Goal: Ask a question: Seek information or help from site administrators or community

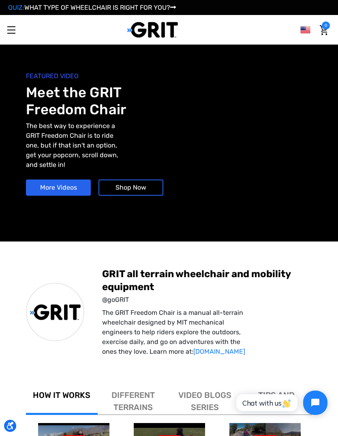
click at [16, 34] on link "Toggle menu" at bounding box center [11, 30] width 22 height 22
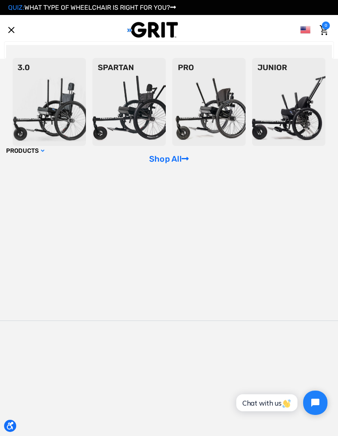
click at [143, 133] on img at bounding box center [128, 102] width 73 height 88
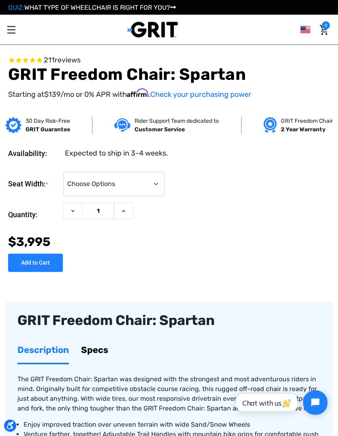
scroll to position [213, 0]
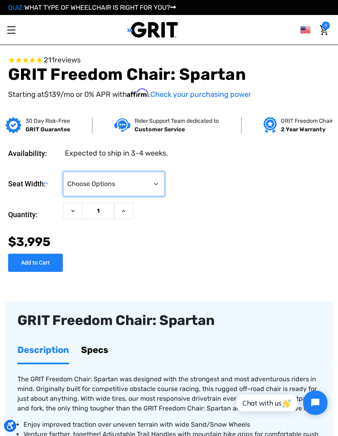
click at [147, 184] on select "Choose Options 16" 18" 20"" at bounding box center [113, 184] width 101 height 24
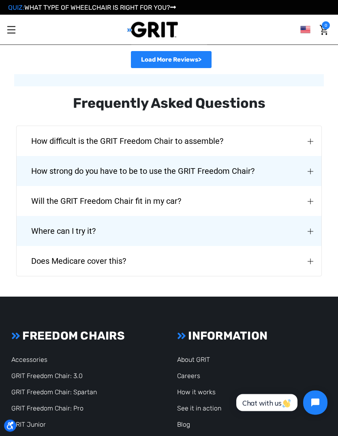
scroll to position [1879, 0]
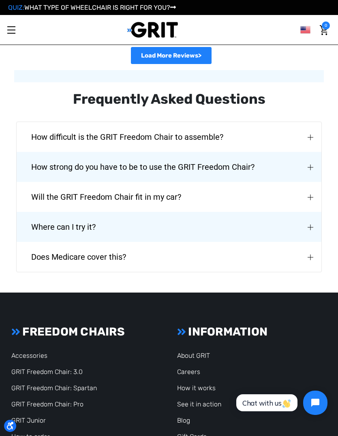
click at [225, 184] on button "Will the GRIT Freedom Chair fit in my car?" at bounding box center [169, 197] width 305 height 30
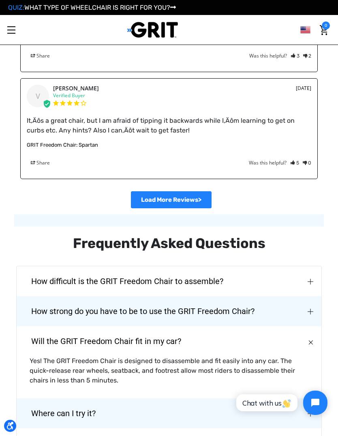
scroll to position [1722, 0]
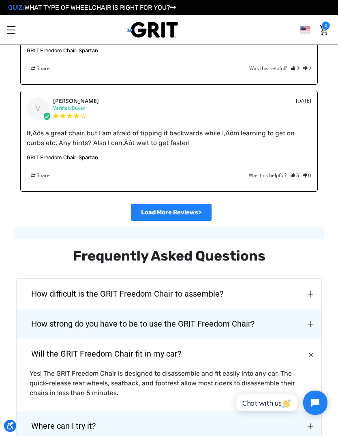
click at [17, 32] on link "Toggle menu" at bounding box center [11, 30] width 22 height 22
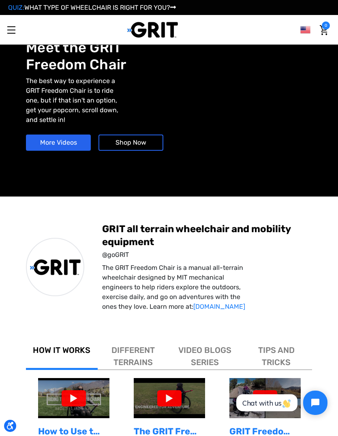
click at [14, 36] on link "Toggle menu" at bounding box center [11, 30] width 22 height 22
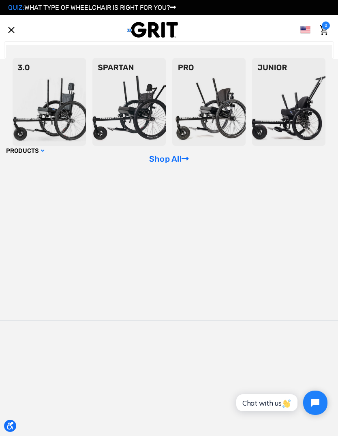
click at [172, 146] on img at bounding box center [208, 102] width 73 height 88
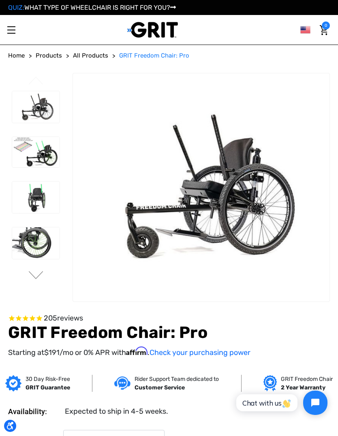
click at [32, 242] on img at bounding box center [35, 243] width 47 height 32
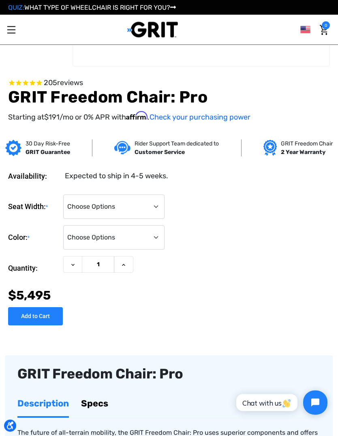
scroll to position [190, 0]
click at [255, 404] on span "Chat with us" at bounding box center [266, 403] width 49 height 9
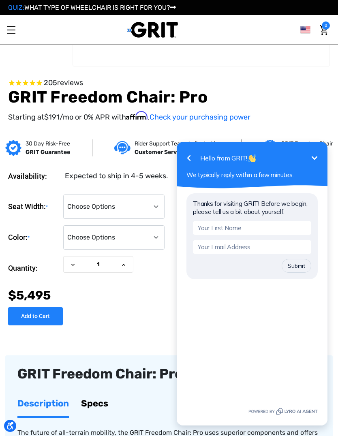
click at [268, 230] on input "text" at bounding box center [252, 228] width 118 height 14
type input "[PERSON_NAME]"
click at [243, 250] on input "email" at bounding box center [252, 247] width 118 height 14
type input "[PERSON_NAME][EMAIL_ADDRESS][DOMAIN_NAME]"
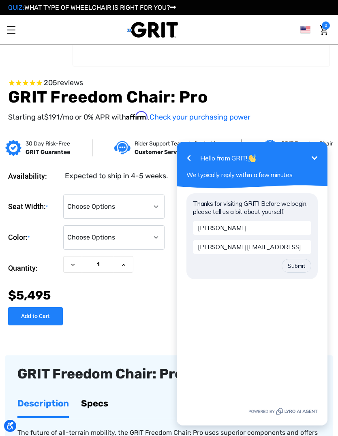
click at [299, 266] on button "Submit" at bounding box center [297, 266] width 30 height 14
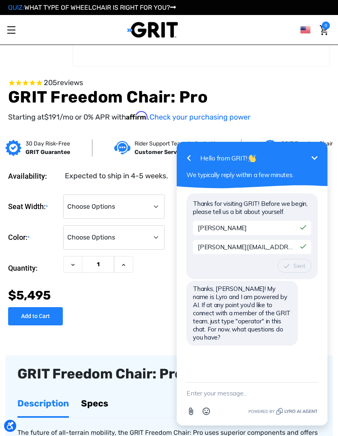
click at [245, 390] on textarea "New message" at bounding box center [251, 393] width 131 height 21
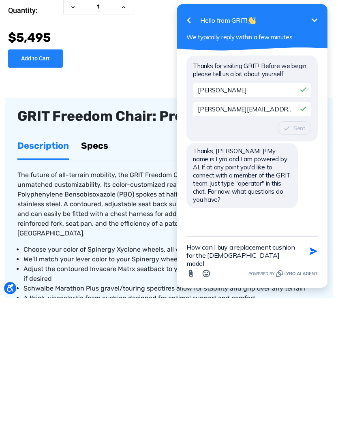
type textarea "How can I buy a replacement cushion for the [DEMOGRAPHIC_DATA] model"
click at [317, 255] on icon "button" at bounding box center [313, 251] width 9 height 9
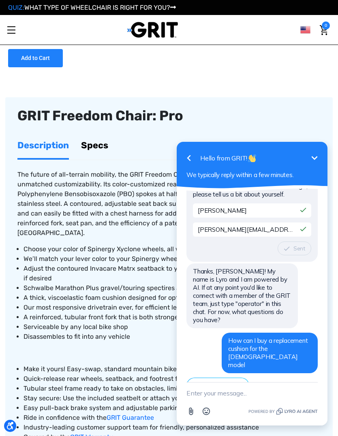
scroll to position [77, 0]
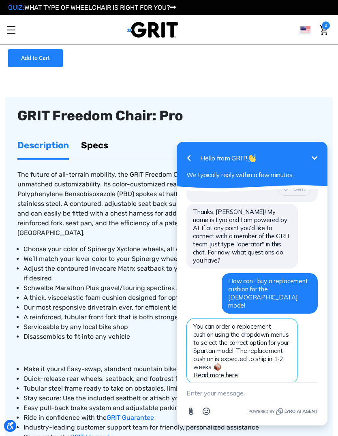
click at [230, 371] on link "Read more here" at bounding box center [215, 375] width 45 height 8
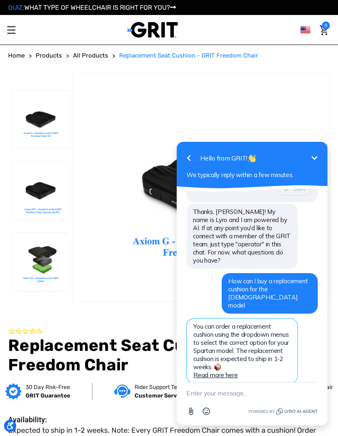
click at [311, 156] on icon "Minimize" at bounding box center [315, 158] width 10 height 10
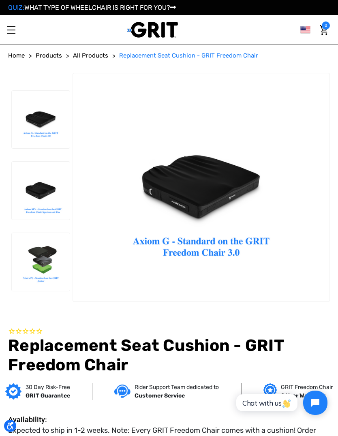
click at [46, 219] on img at bounding box center [41, 191] width 58 height 58
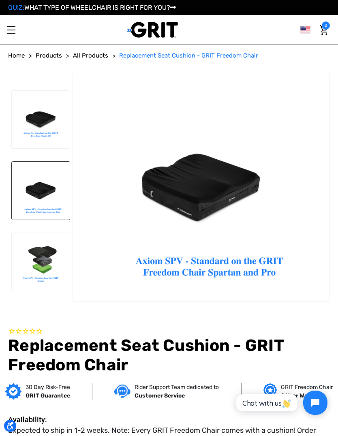
click at [28, 142] on img at bounding box center [41, 120] width 58 height 58
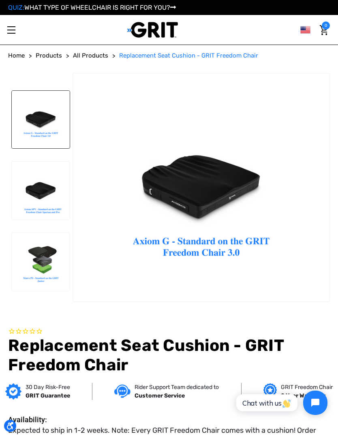
click at [45, 214] on img at bounding box center [41, 191] width 58 height 58
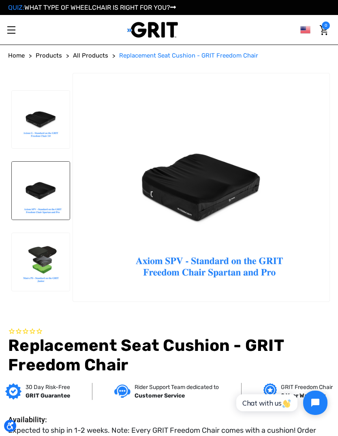
click at [49, 257] on img at bounding box center [41, 262] width 58 height 58
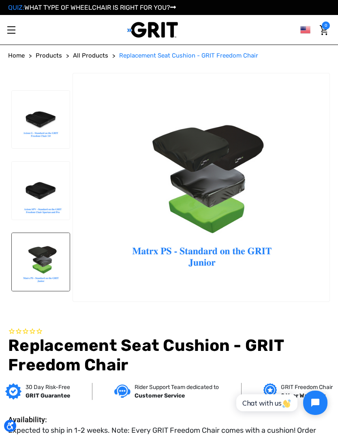
click at [47, 271] on img at bounding box center [41, 262] width 58 height 58
click at [52, 189] on img at bounding box center [41, 191] width 58 height 58
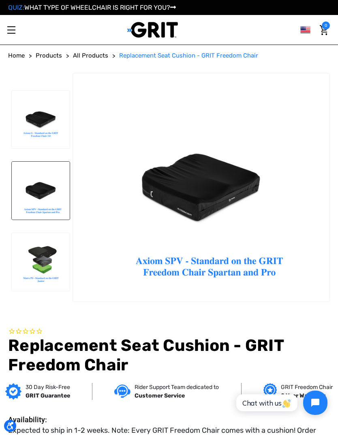
click at [43, 101] on img at bounding box center [41, 120] width 58 height 58
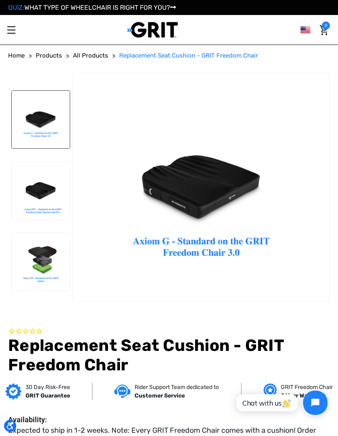
click at [30, 193] on img at bounding box center [41, 191] width 58 height 58
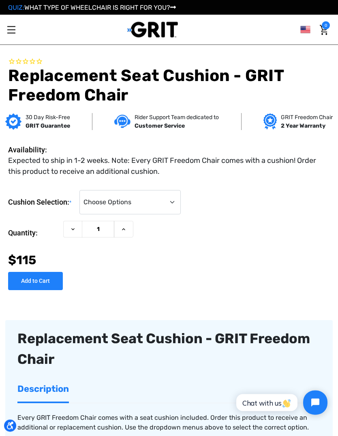
scroll to position [227, 0]
